Goal: Use online tool/utility: Utilize a website feature to perform a specific function

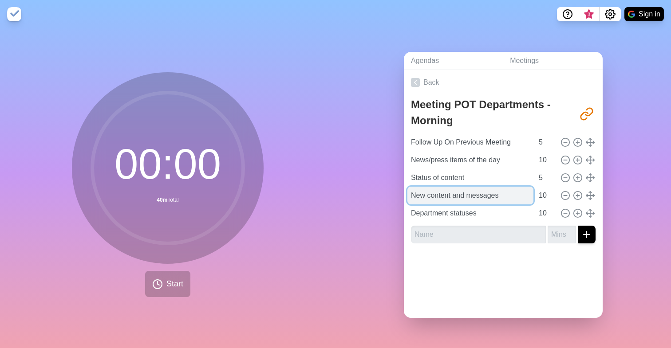
click at [505, 195] on input "New content and messages" at bounding box center [470, 196] width 126 height 18
click at [469, 196] on input "New content and messages" at bounding box center [470, 196] width 126 height 18
type input "New content and specific messages"
click at [374, 220] on div "Agendas Meetings Back Meeting POT Departments - Morning [URL][DOMAIN_NAME] Foll…" at bounding box center [502, 188] width 335 height 320
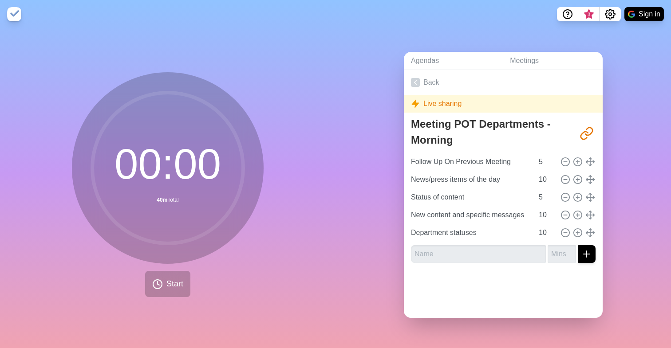
click at [372, 272] on div "Agendas Meetings Back Live sharing Meeting POT Departments - Morning [URL][DOMA…" at bounding box center [502, 188] width 335 height 320
click at [168, 290] on span "Start" at bounding box center [174, 284] width 17 height 12
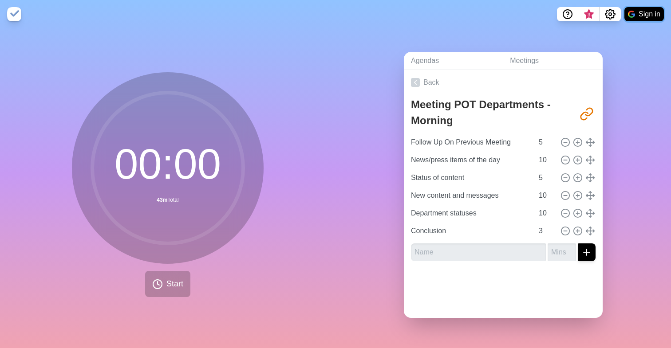
click at [646, 8] on button "Sign in" at bounding box center [643, 14] width 39 height 14
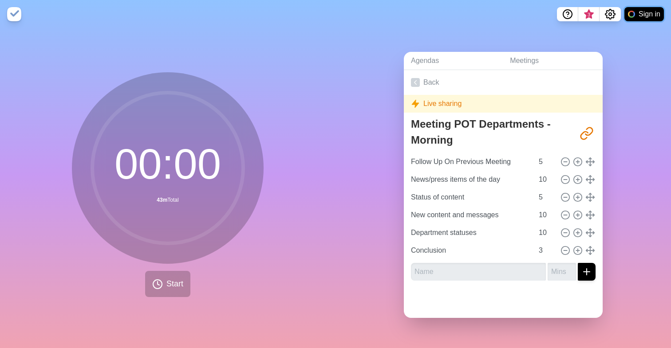
click at [649, 11] on button "Sign in" at bounding box center [643, 14] width 39 height 14
click at [643, 9] on button "Sign in" at bounding box center [643, 14] width 39 height 14
click at [177, 287] on span "Start" at bounding box center [174, 284] width 17 height 12
click at [633, 15] on div at bounding box center [631, 14] width 8 height 8
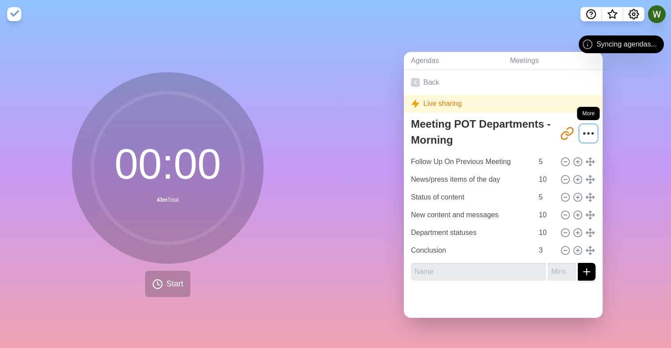
click at [584, 134] on icon "More" at bounding box center [588, 133] width 14 height 14
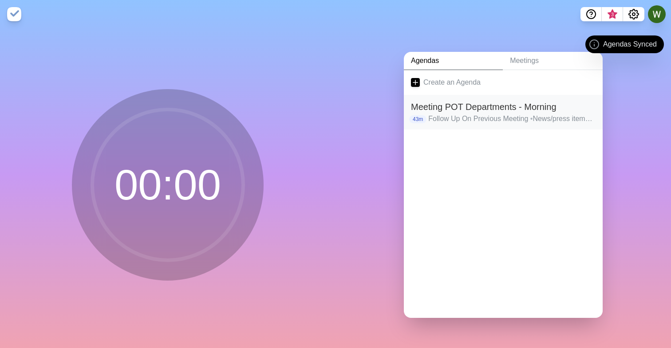
click at [469, 111] on h2 "Meeting POT Departments - Morning" at bounding box center [503, 106] width 185 height 13
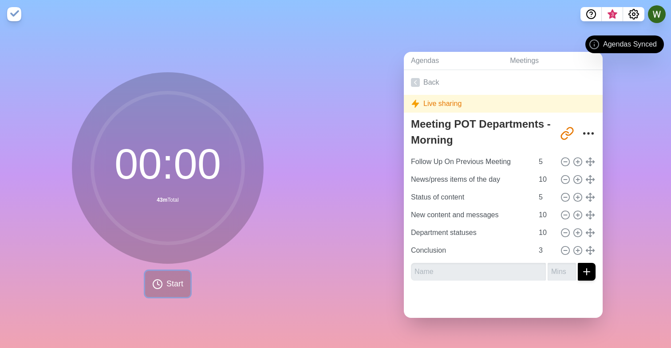
click at [157, 293] on button "Start" at bounding box center [167, 284] width 45 height 26
click at [179, 285] on span "Start" at bounding box center [174, 284] width 17 height 12
click at [414, 103] on polygon at bounding box center [415, 104] width 7 height 8
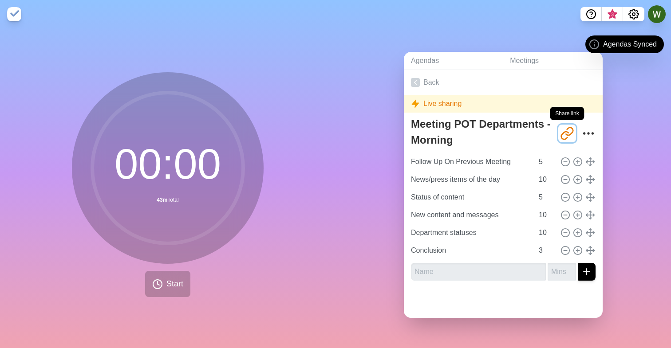
click at [567, 134] on icon "Share link" at bounding box center [569, 132] width 7 height 8
click at [561, 135] on icon "Share link" at bounding box center [564, 136] width 7 height 8
click at [591, 16] on icon "Help" at bounding box center [591, 14] width 11 height 11
